Goal: Find specific page/section: Find specific page/section

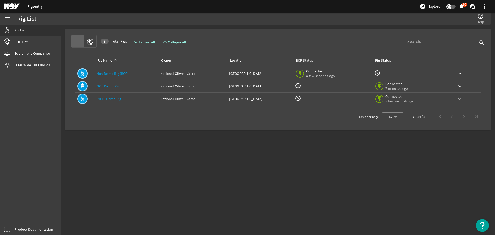
click at [121, 99] on link "RDTC Prime Rig 1" at bounding box center [110, 99] width 27 height 5
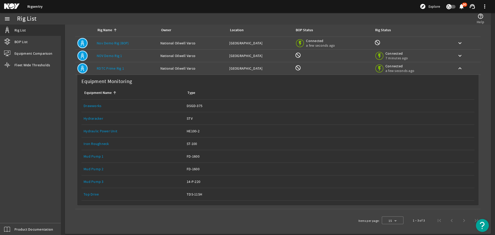
scroll to position [34, 0]
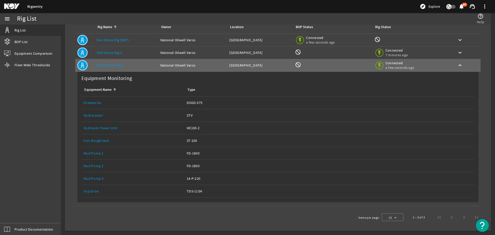
click at [91, 192] on link "Top Drive" at bounding box center [91, 191] width 15 height 5
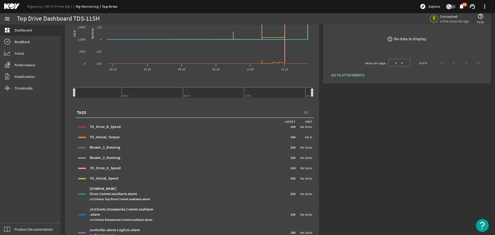
scroll to position [103, 0]
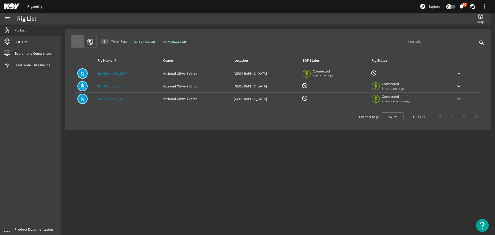
click at [116, 100] on link "RDTC Prime Rig 1" at bounding box center [110, 99] width 27 height 5
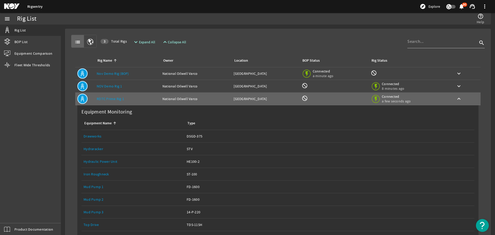
click at [95, 137] on link "Drawworks" at bounding box center [93, 136] width 18 height 5
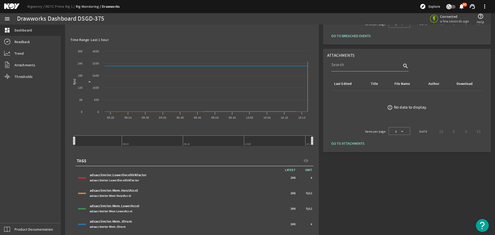
scroll to position [103, 0]
